Goal: Information Seeking & Learning: Compare options

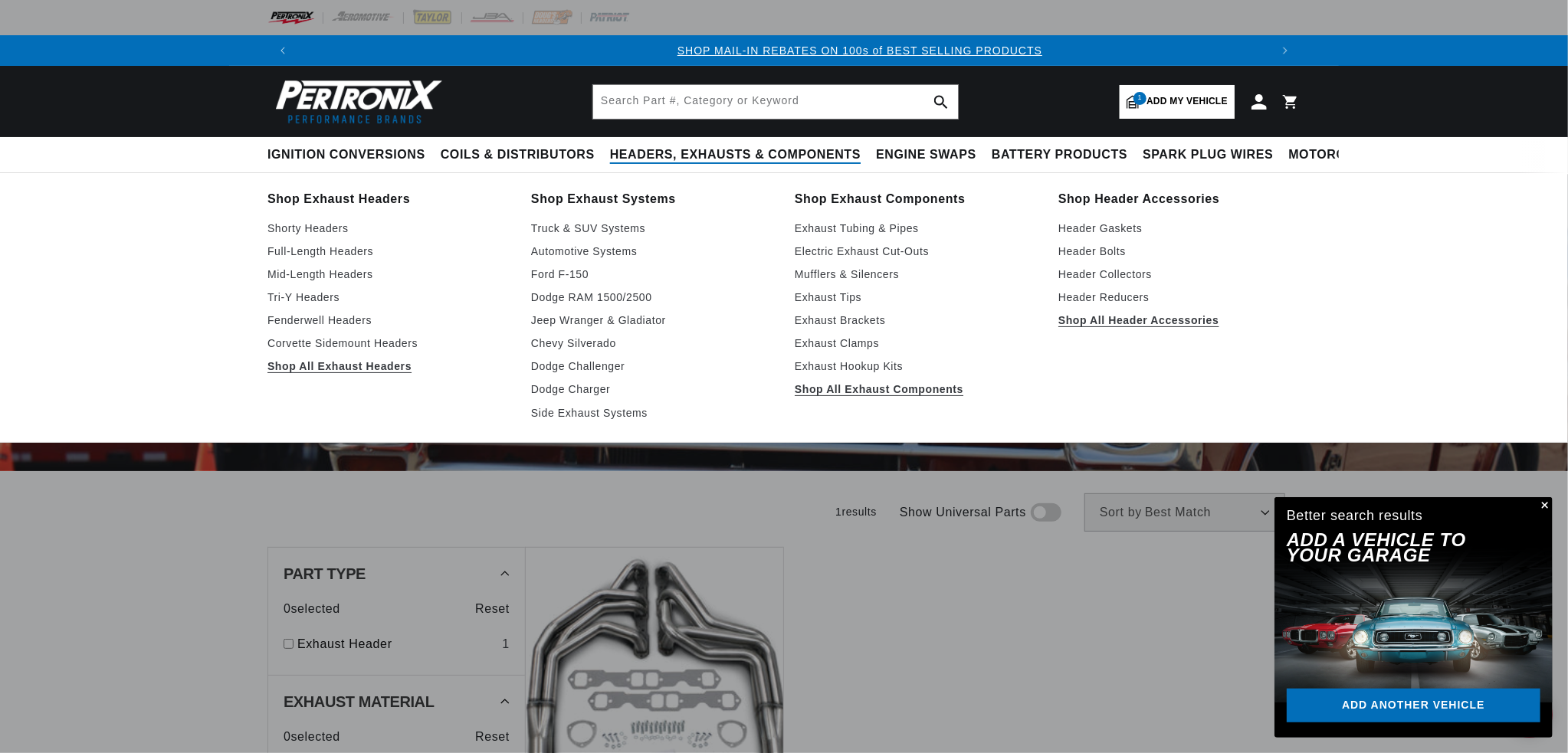
scroll to position [0, 972]
click at [649, 156] on span "Headers, Exhausts & Components" at bounding box center [735, 155] width 250 height 16
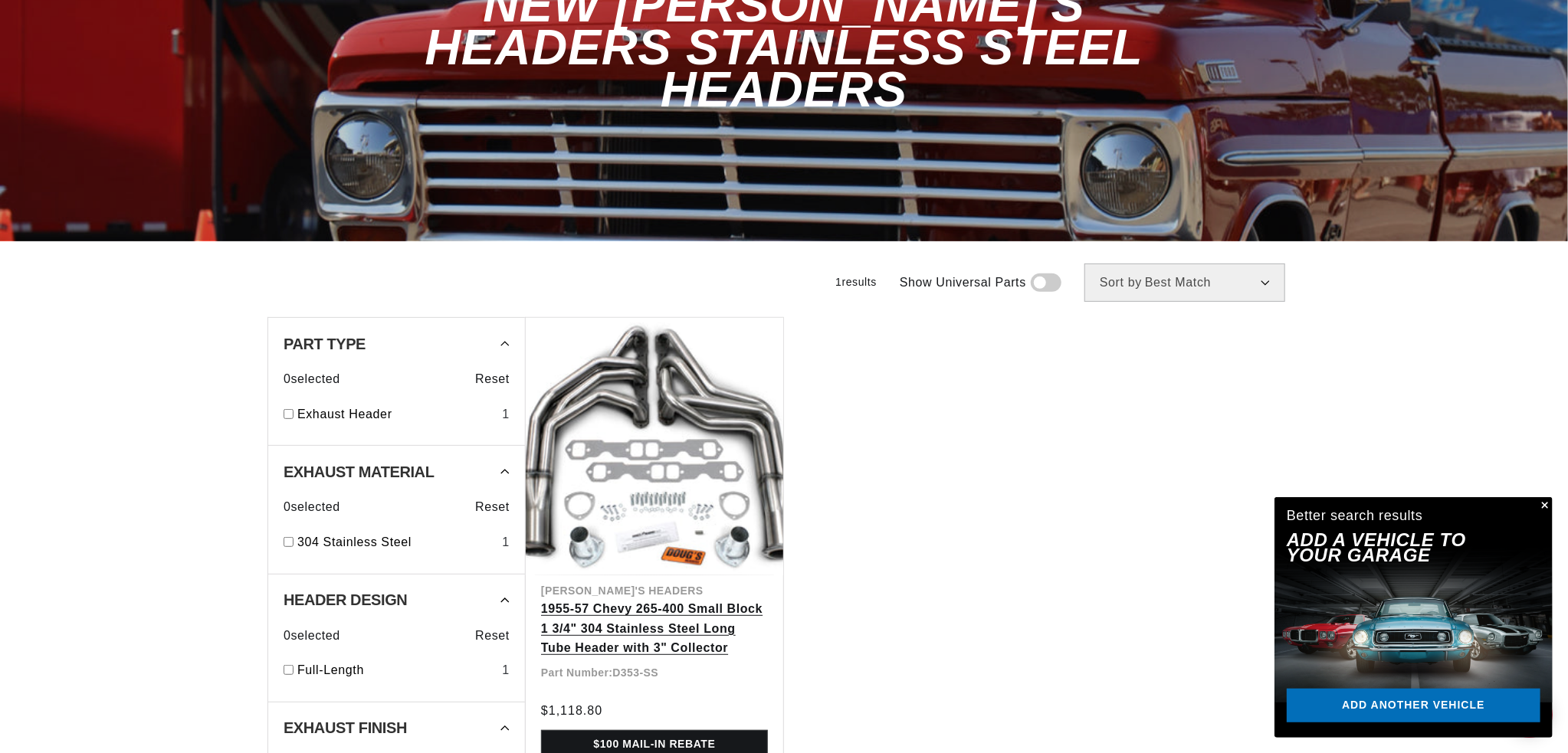
scroll to position [0, 0]
click at [668, 599] on link "1955-57 Chevy 265-400 Small Block 1 3/4" 304 Stainless Steel Long Tube Header w…" at bounding box center [654, 629] width 226 height 59
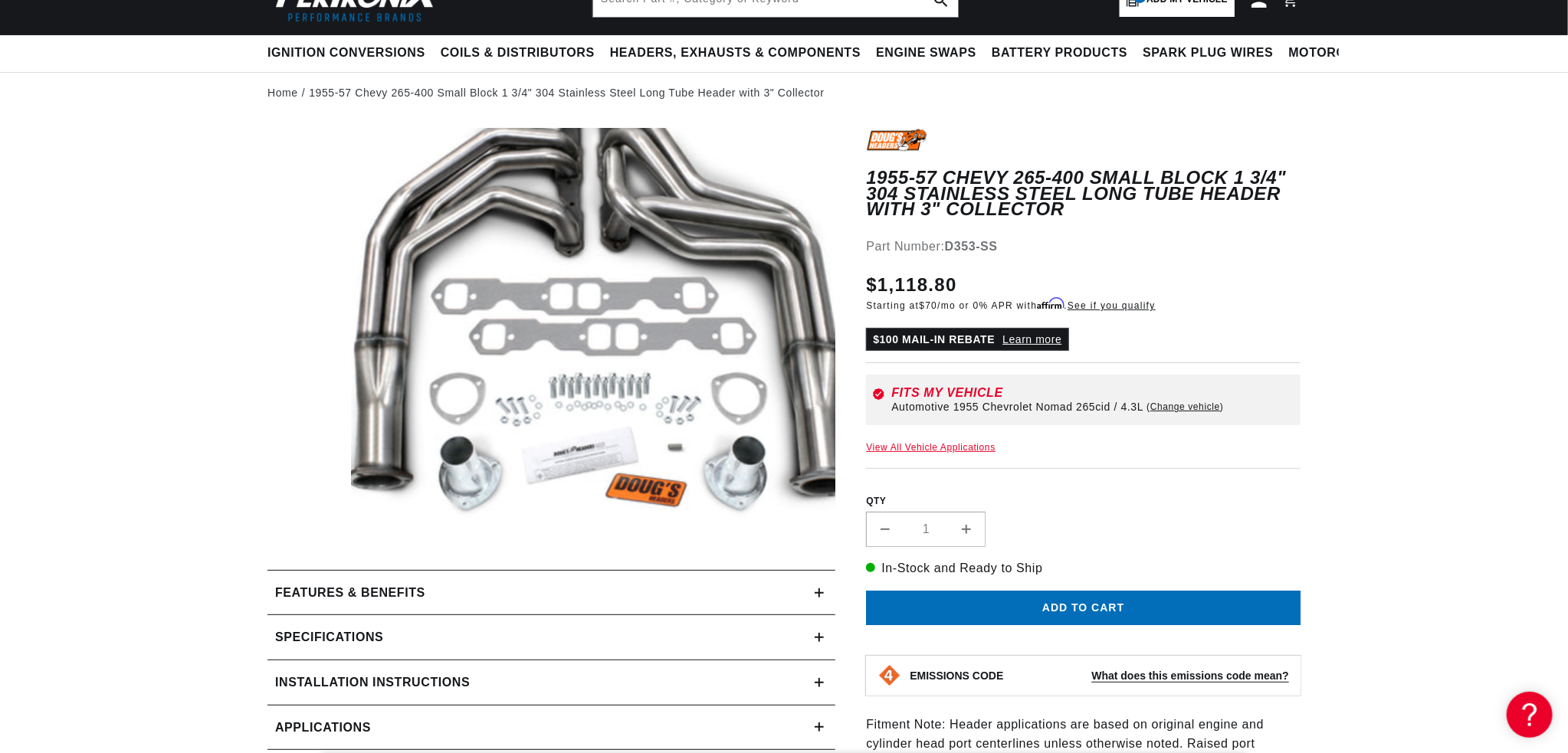
scroll to position [230, 0]
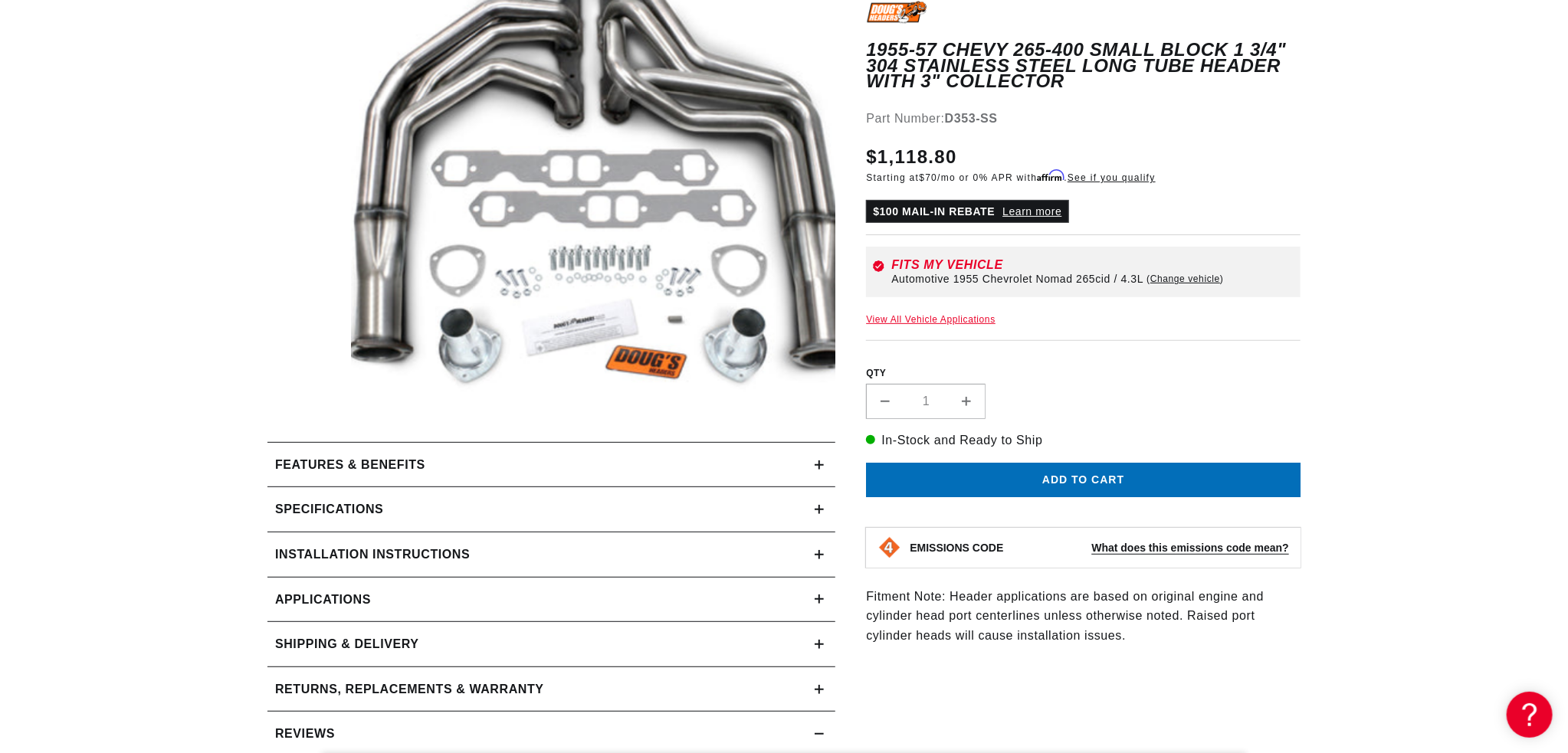
click at [924, 314] on link "View All Vehicle Applications" at bounding box center [931, 320] width 130 height 11
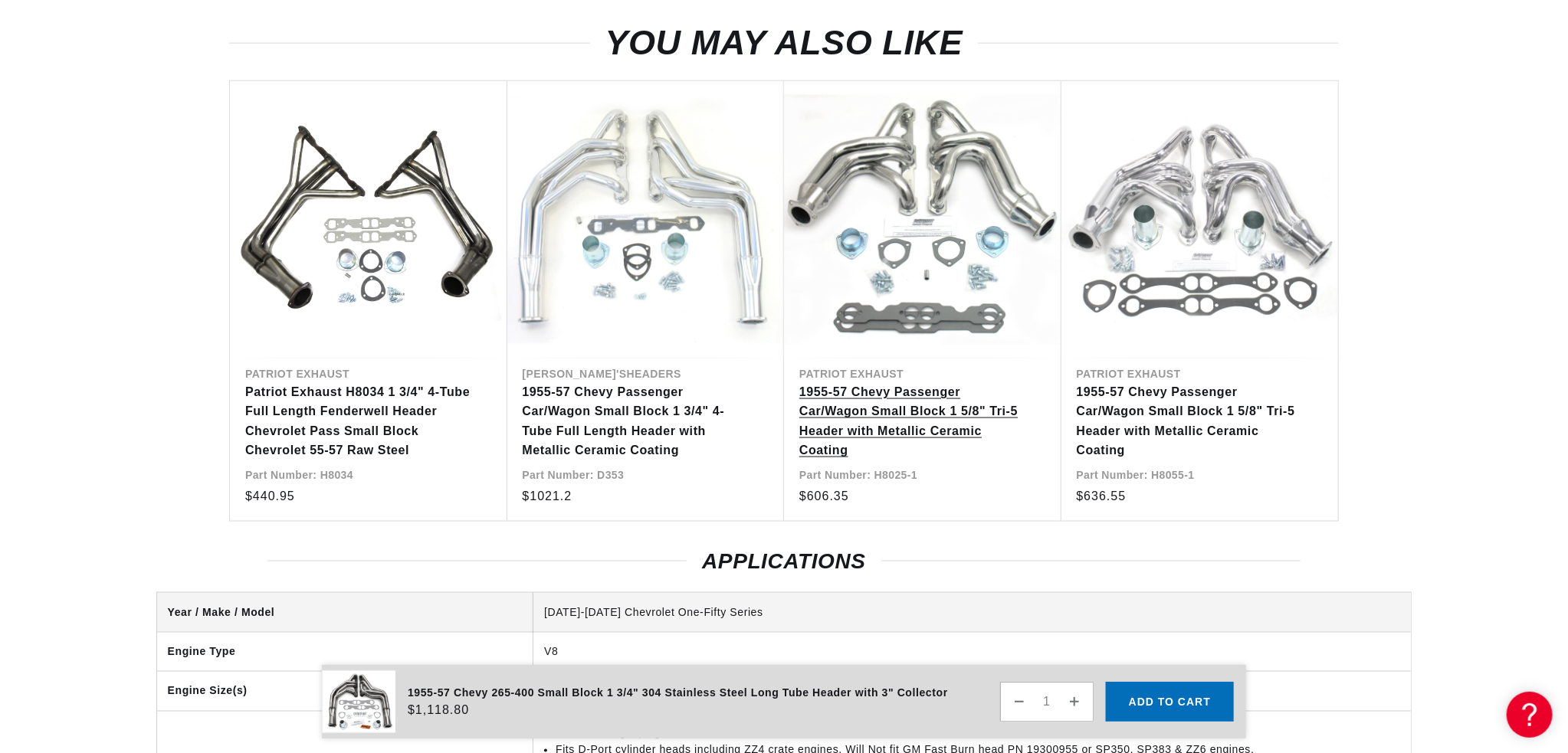
click at [920, 396] on link "1955-57 Chevy Passenger Car/Wagon Small Block 1 5/8" Tri-5 Header with Metallic…" at bounding box center [915, 421] width 231 height 78
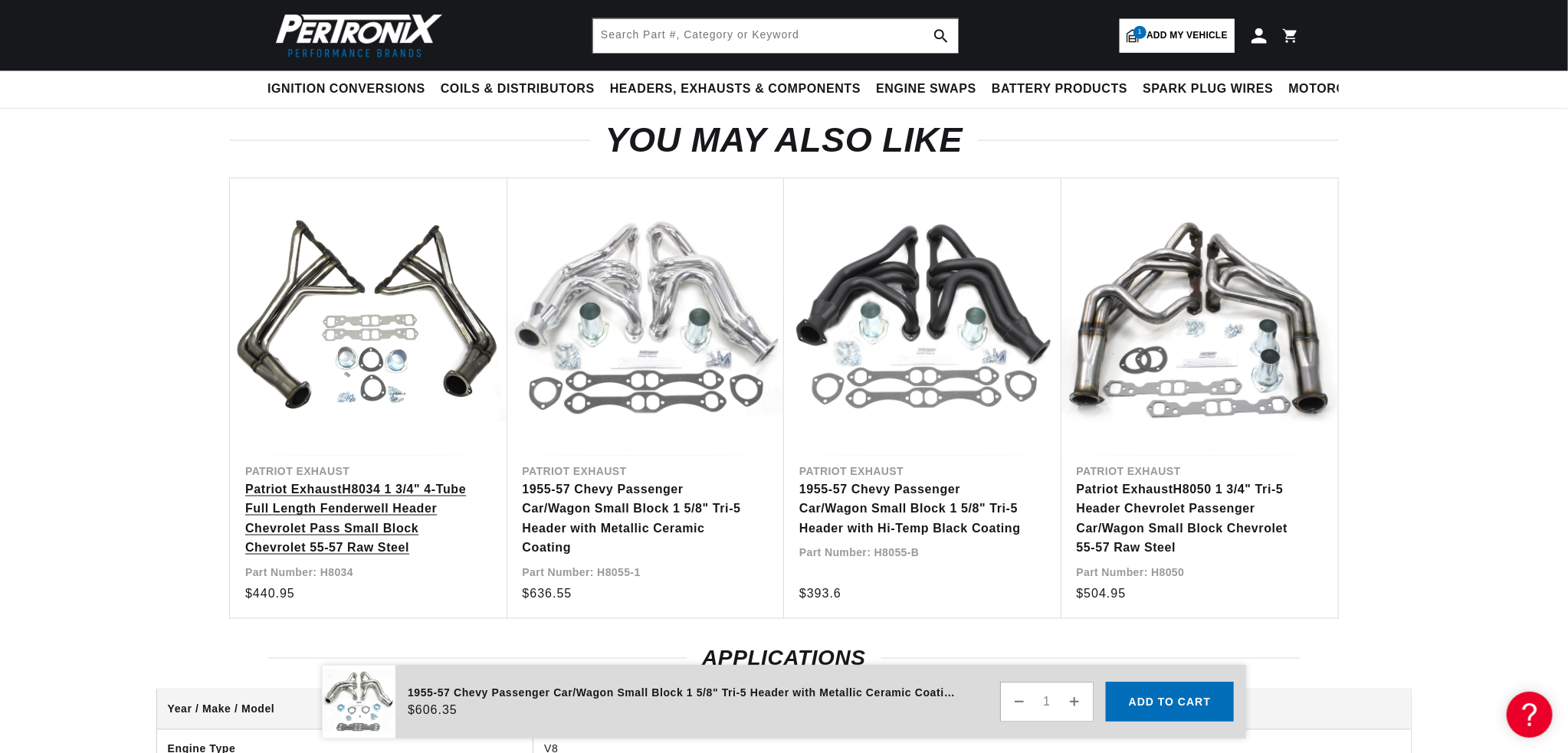
scroll to position [0, 972]
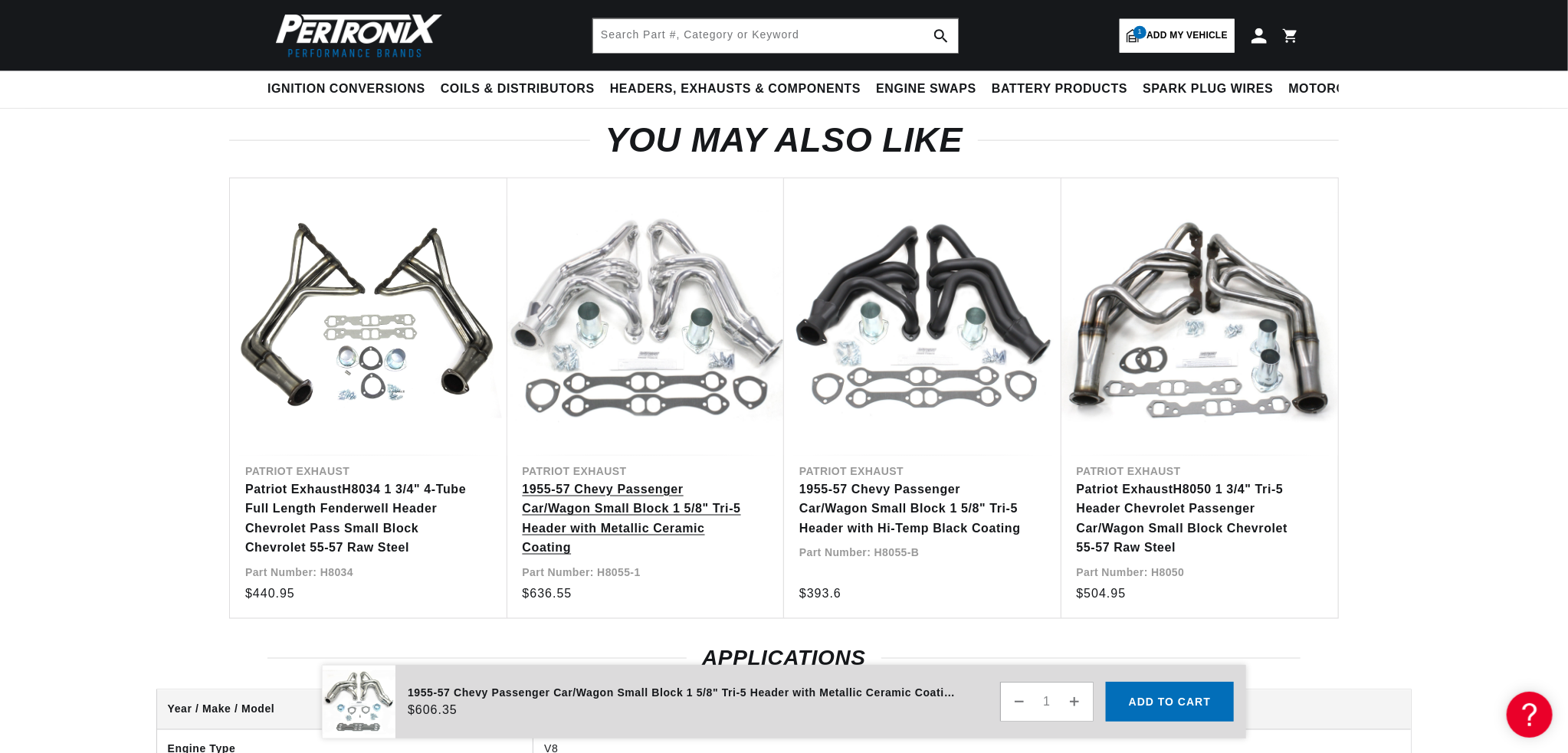
click at [574, 498] on link "1955-57 Chevy Passenger Car/Wagon Small Block 1 5/8" Tri-5 Header with Metallic…" at bounding box center [638, 519] width 231 height 78
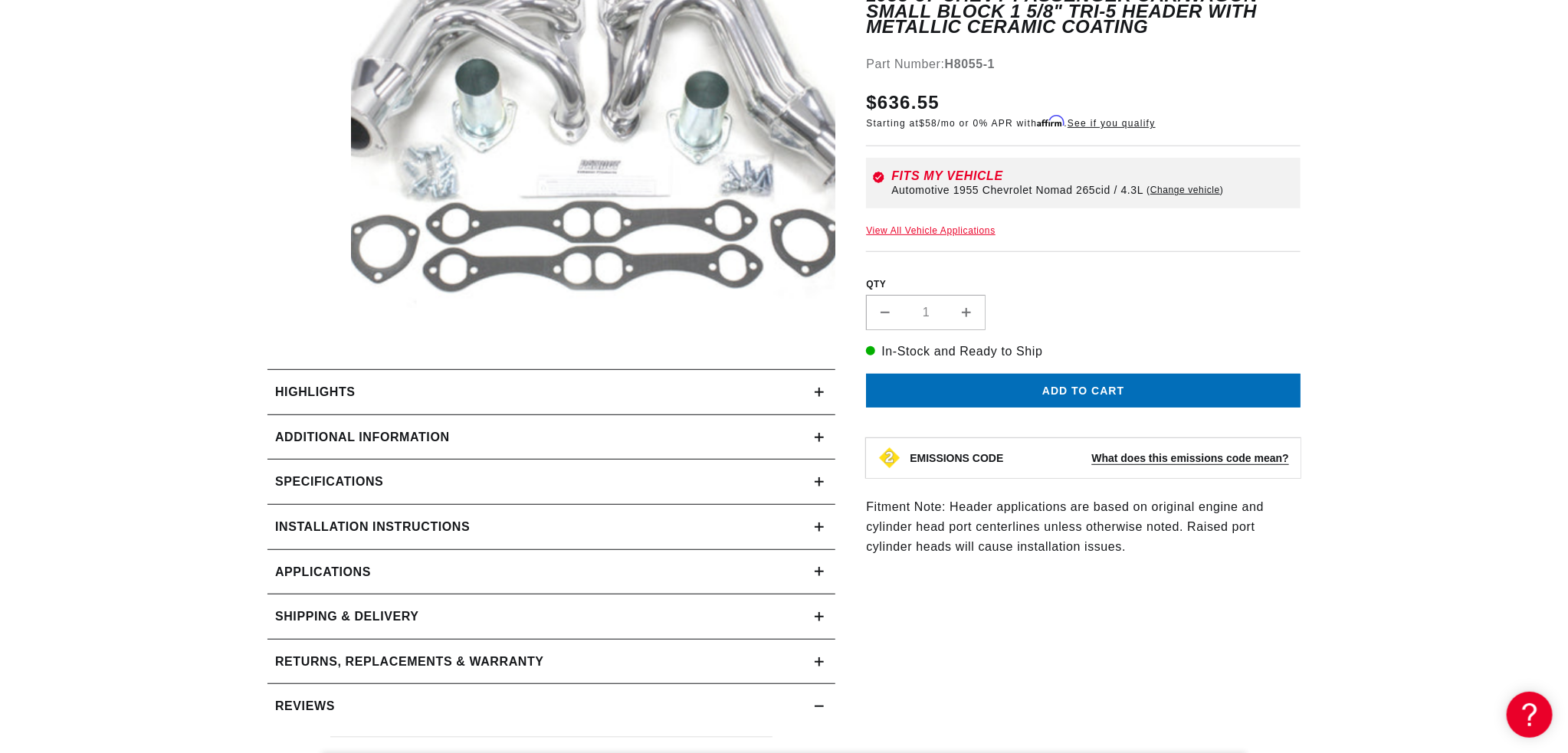
scroll to position [0, 972]
click at [821, 392] on icon at bounding box center [820, 393] width 10 height 10
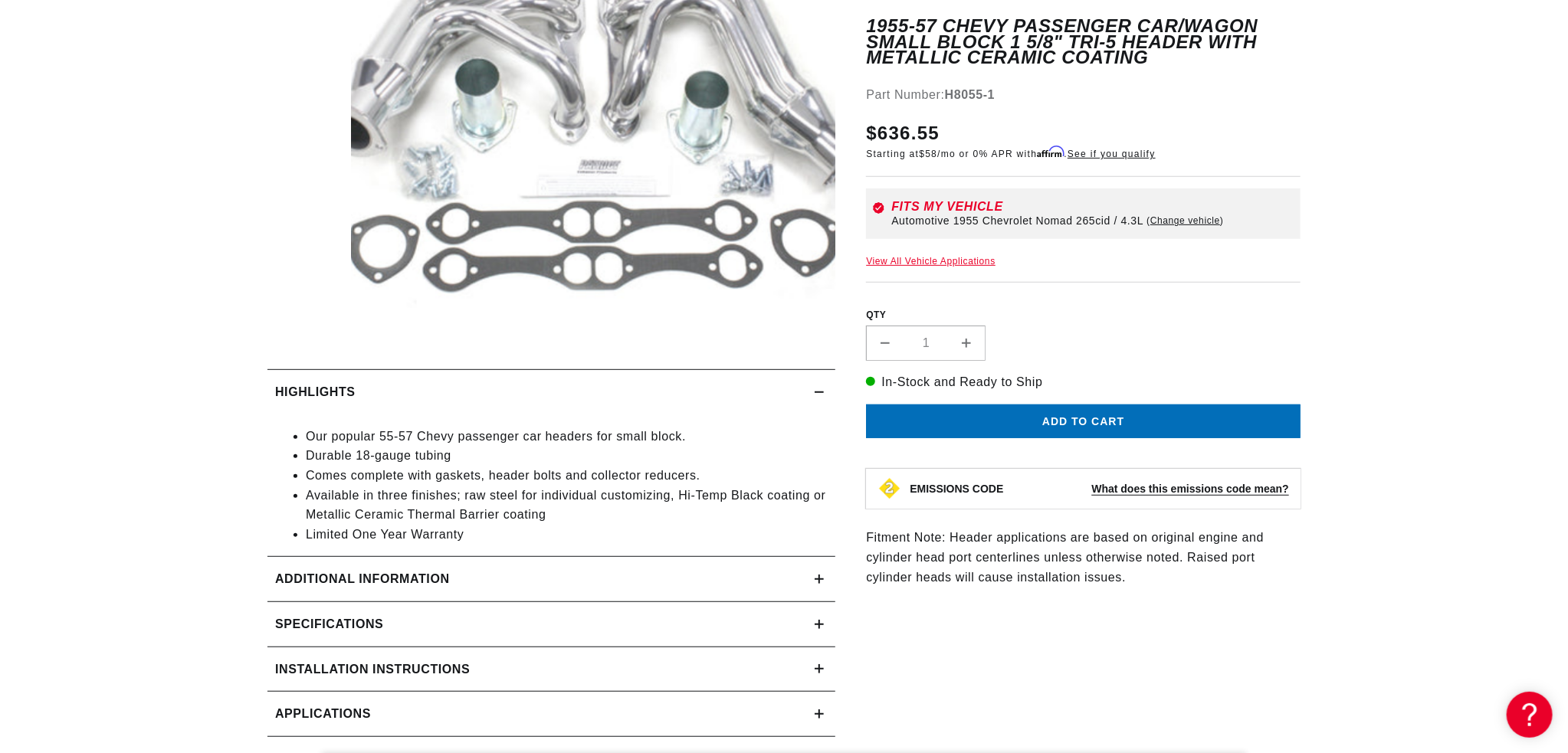
click at [819, 578] on icon at bounding box center [819, 580] width 0 height 10
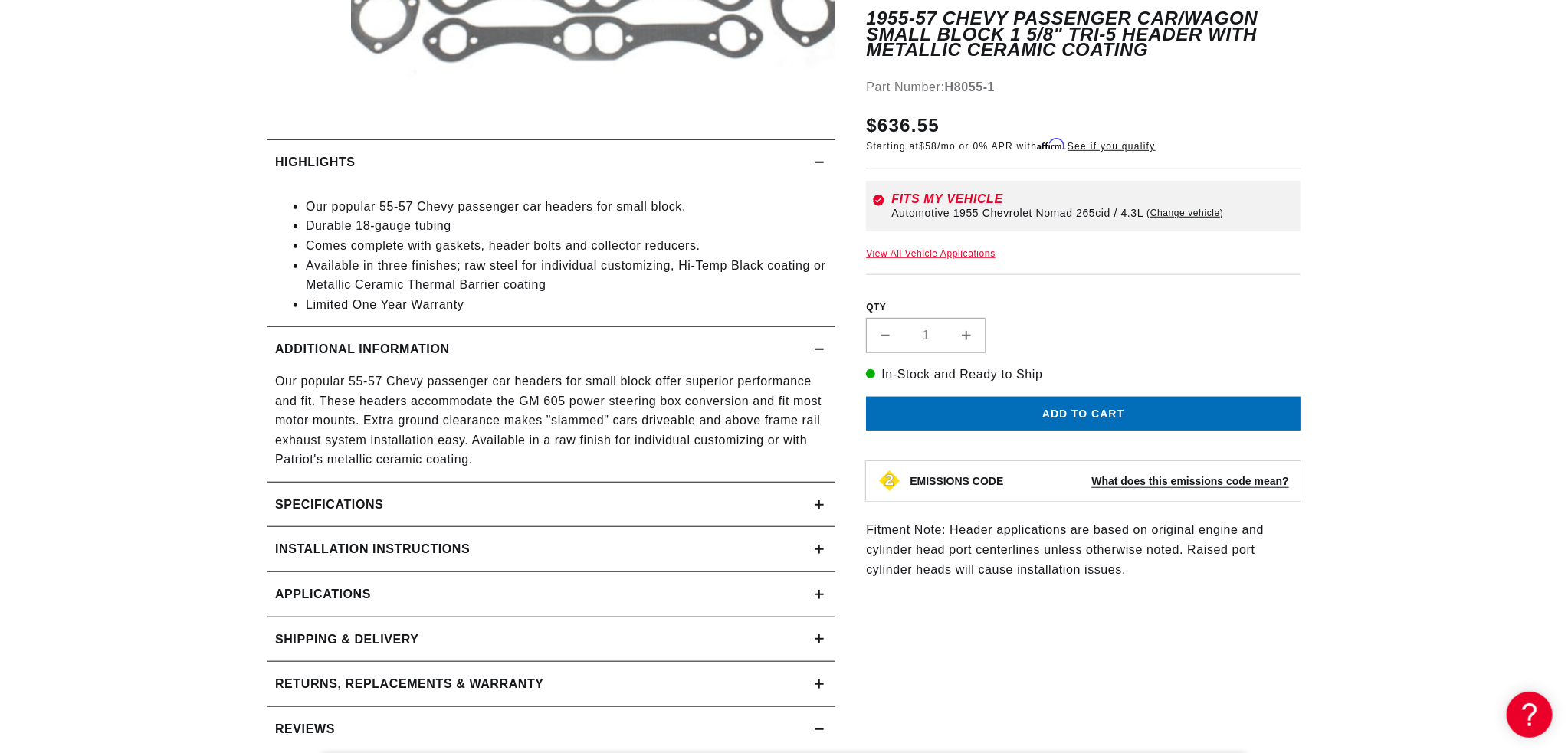
scroll to position [0, 1943]
click at [819, 505] on icon at bounding box center [820, 505] width 10 height 0
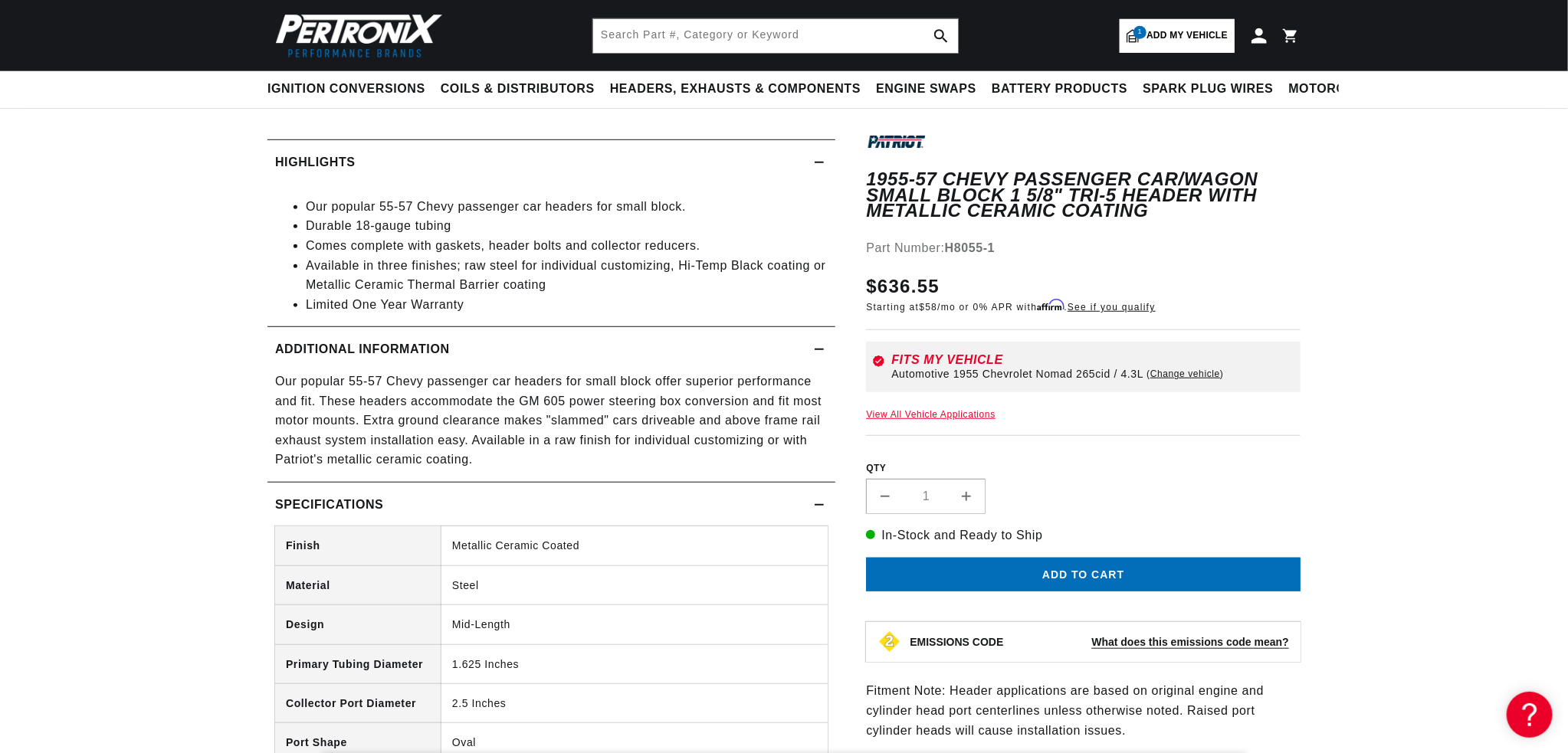
scroll to position [0, 972]
click at [819, 508] on icon at bounding box center [820, 505] width 10 height 10
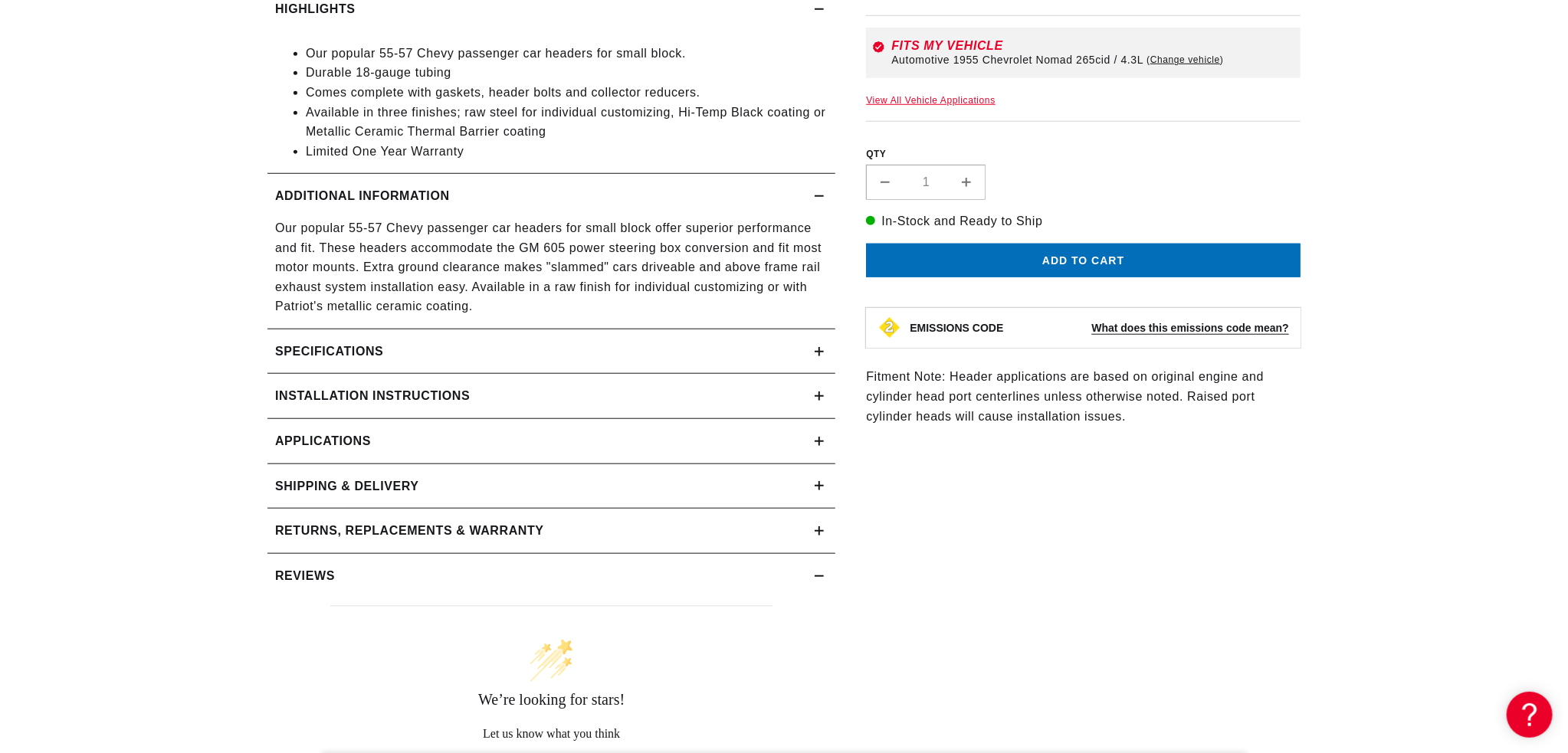
scroll to position [0, 1943]
click at [820, 576] on icon at bounding box center [820, 576] width 10 height 0
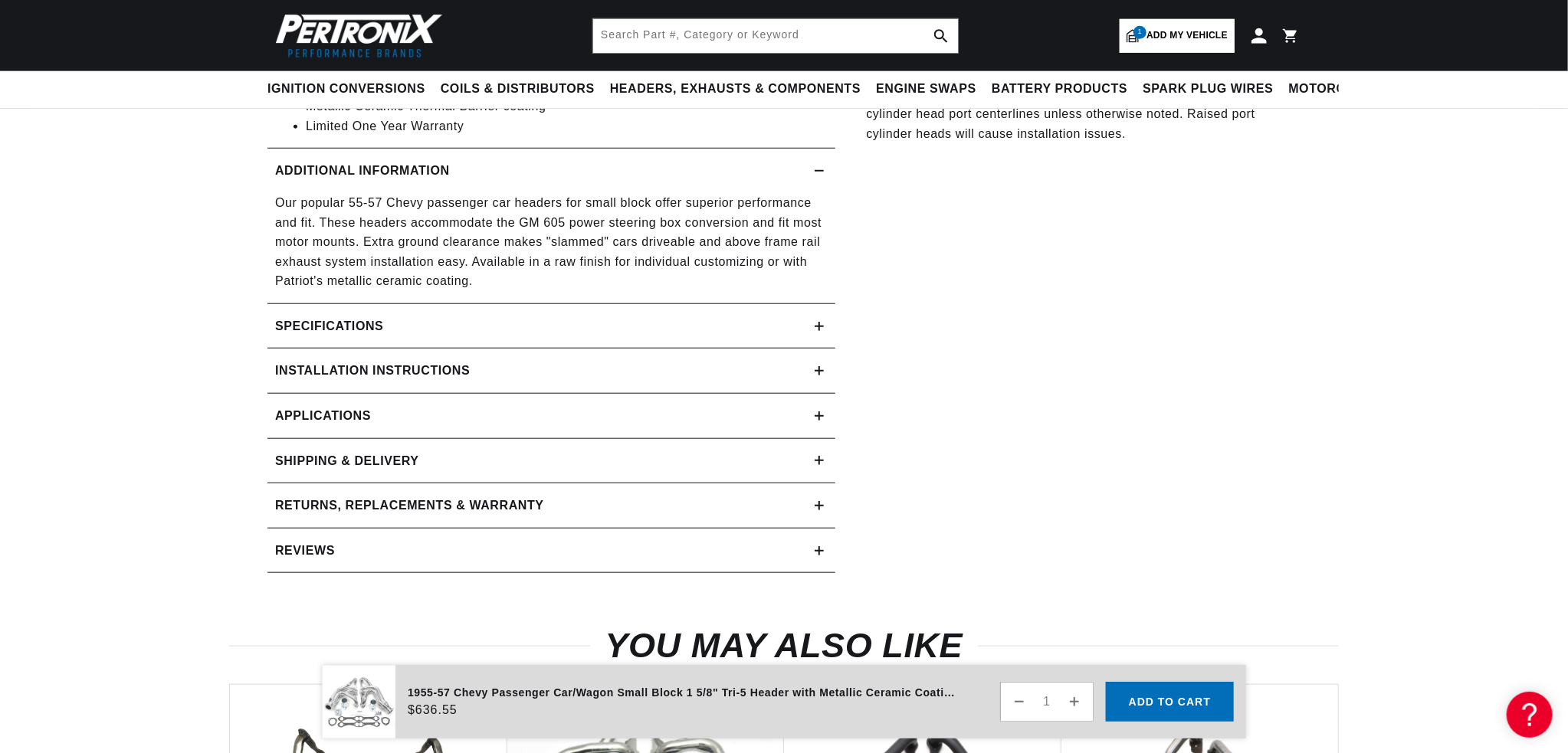
scroll to position [766, 0]
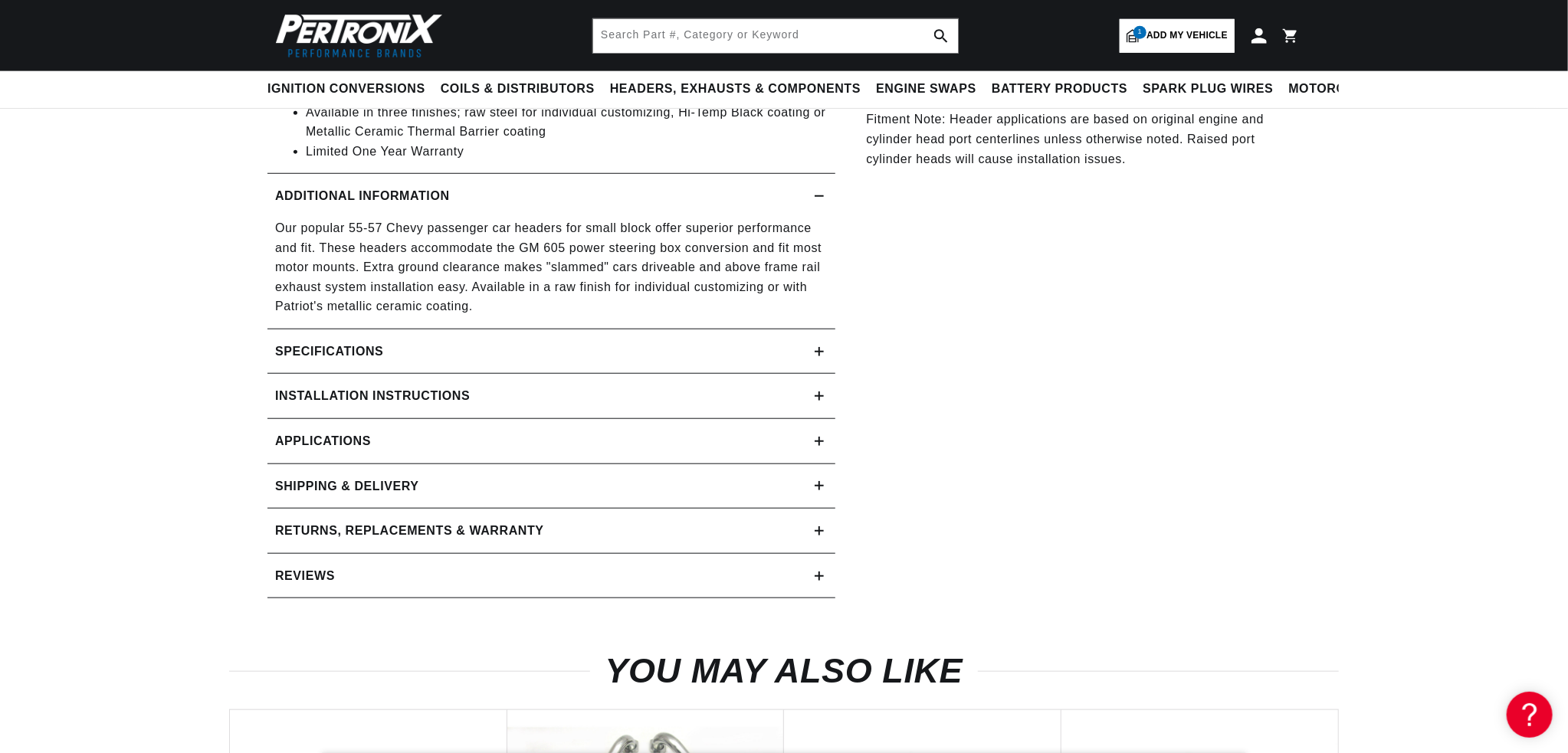
click at [819, 574] on icon at bounding box center [819, 576] width 0 height 10
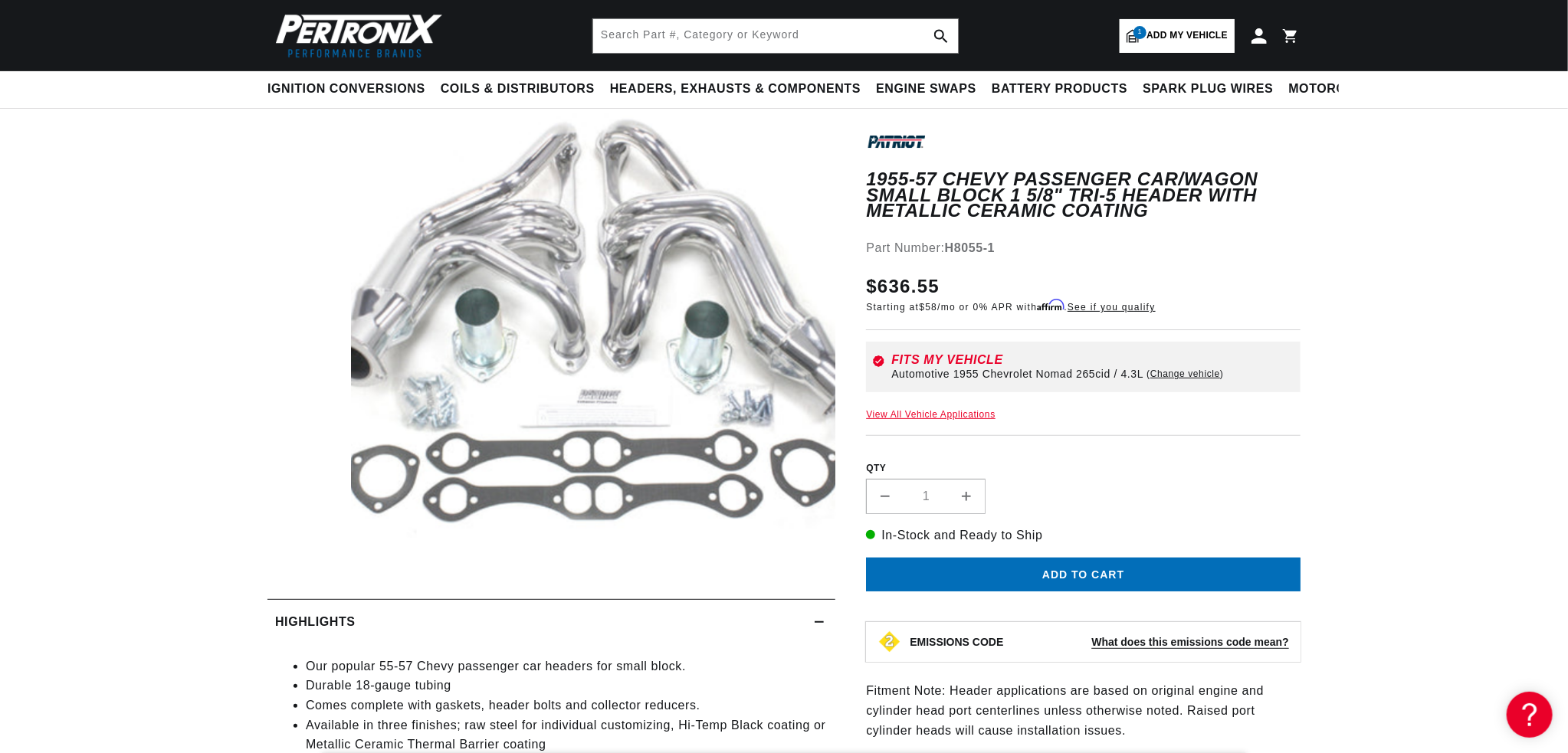
scroll to position [0, 0]
